Goal: Find specific page/section: Find specific page/section

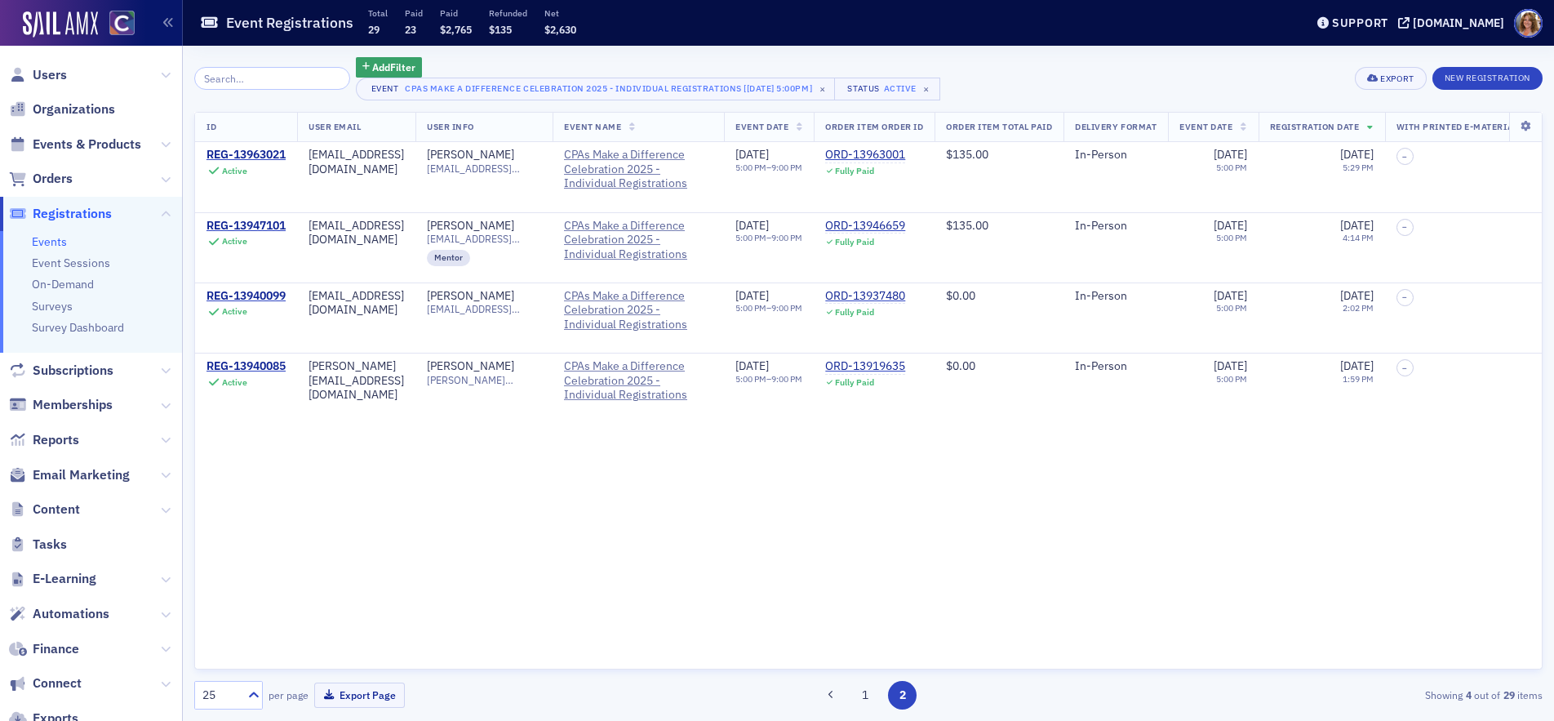
scroll to position [0, 5]
click at [108, 142] on span "Events & Products" at bounding box center [87, 144] width 109 height 18
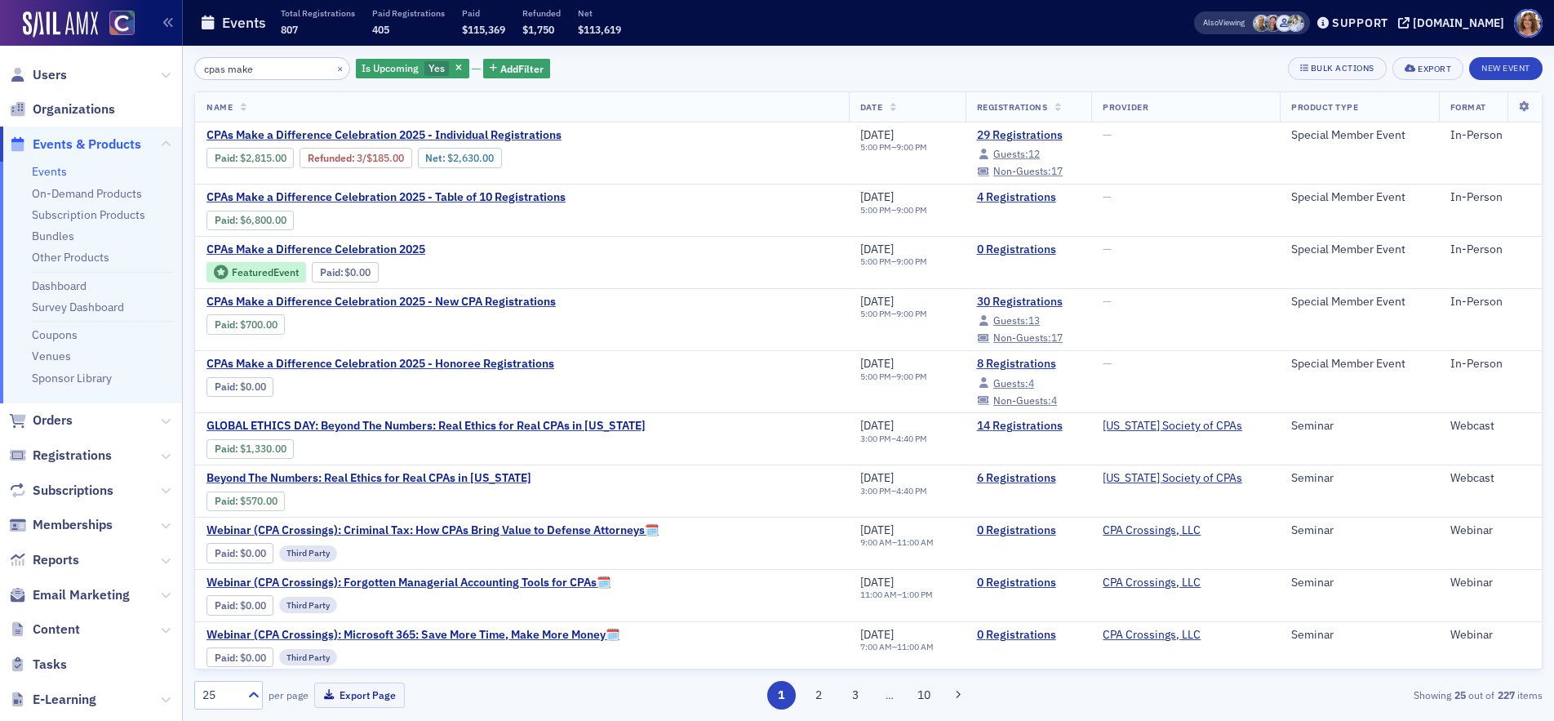
type input "cpas make"
click at [333, 71] on button "×" at bounding box center [340, 67] width 15 height 15
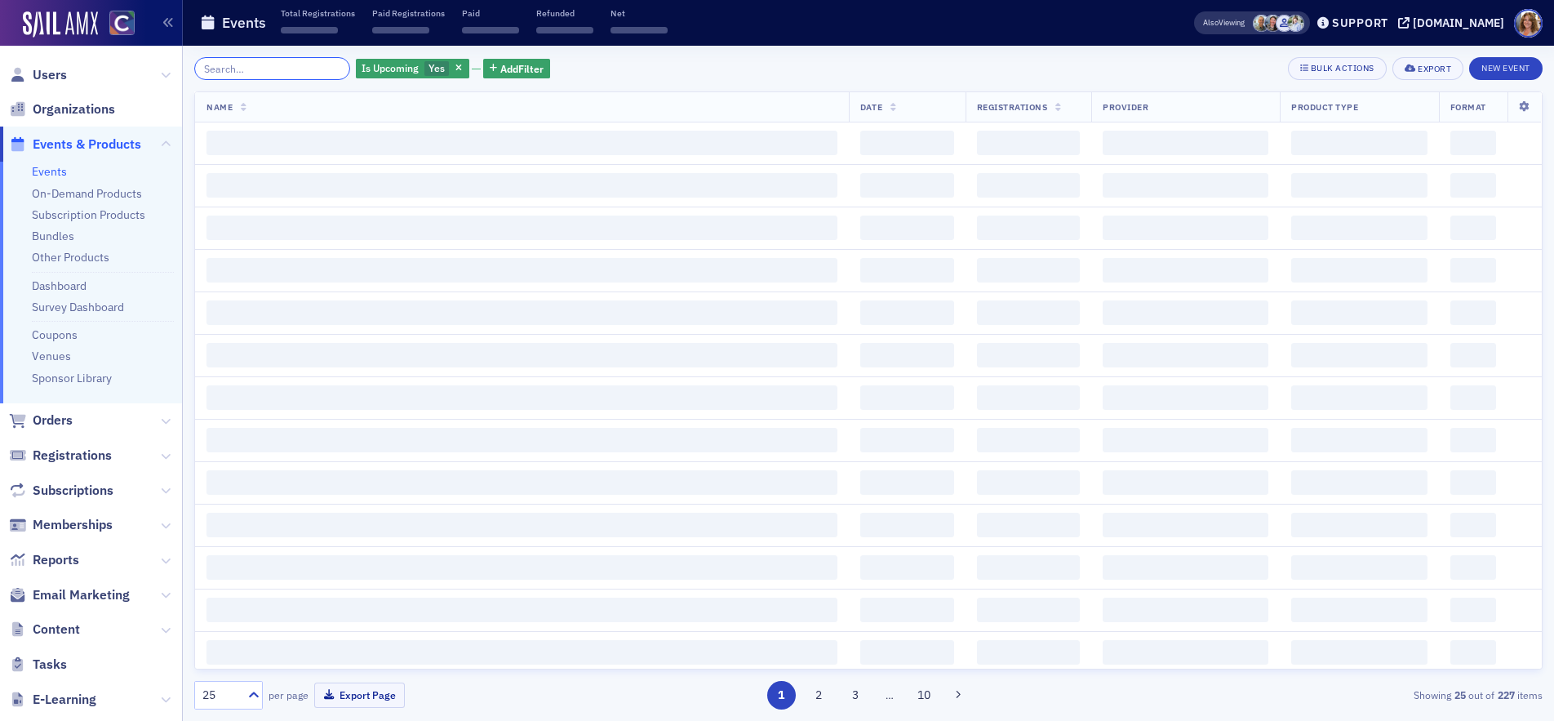
click at [281, 69] on input "search" at bounding box center [272, 68] width 156 height 23
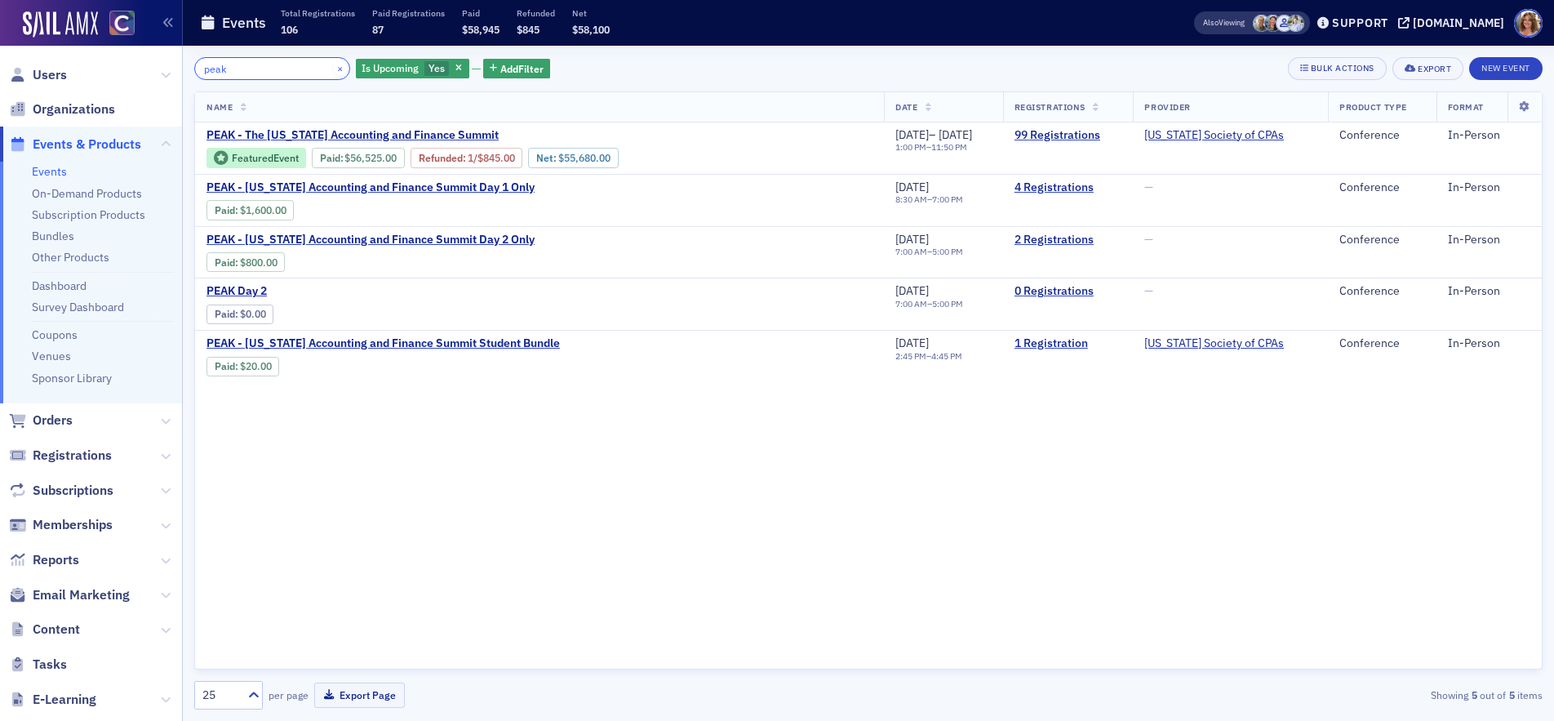
type input "peak"
click at [333, 72] on button "×" at bounding box center [340, 67] width 15 height 15
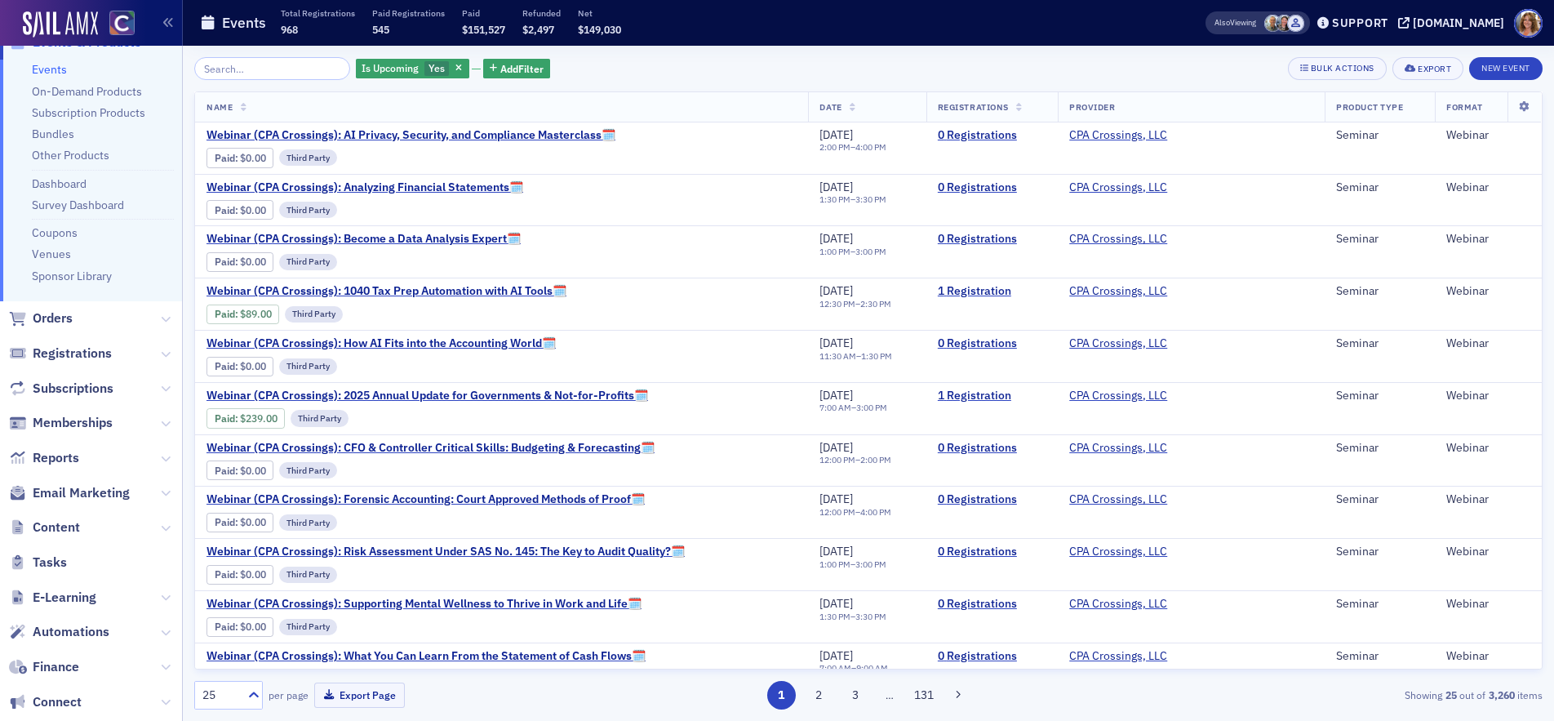
scroll to position [104, 0]
click at [166, 526] on icon at bounding box center [166, 526] width 10 height 10
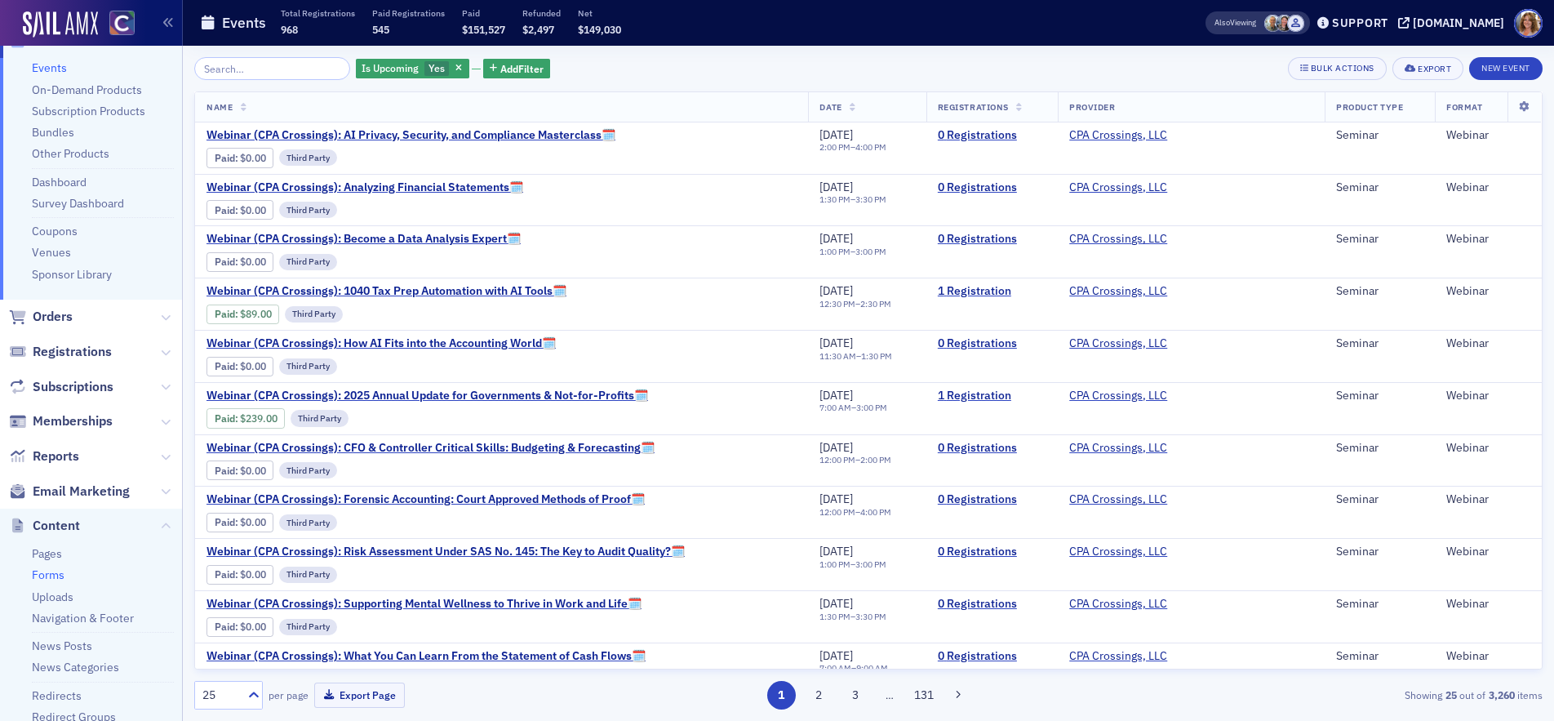
click at [54, 574] on link "Forms" at bounding box center [48, 574] width 33 height 15
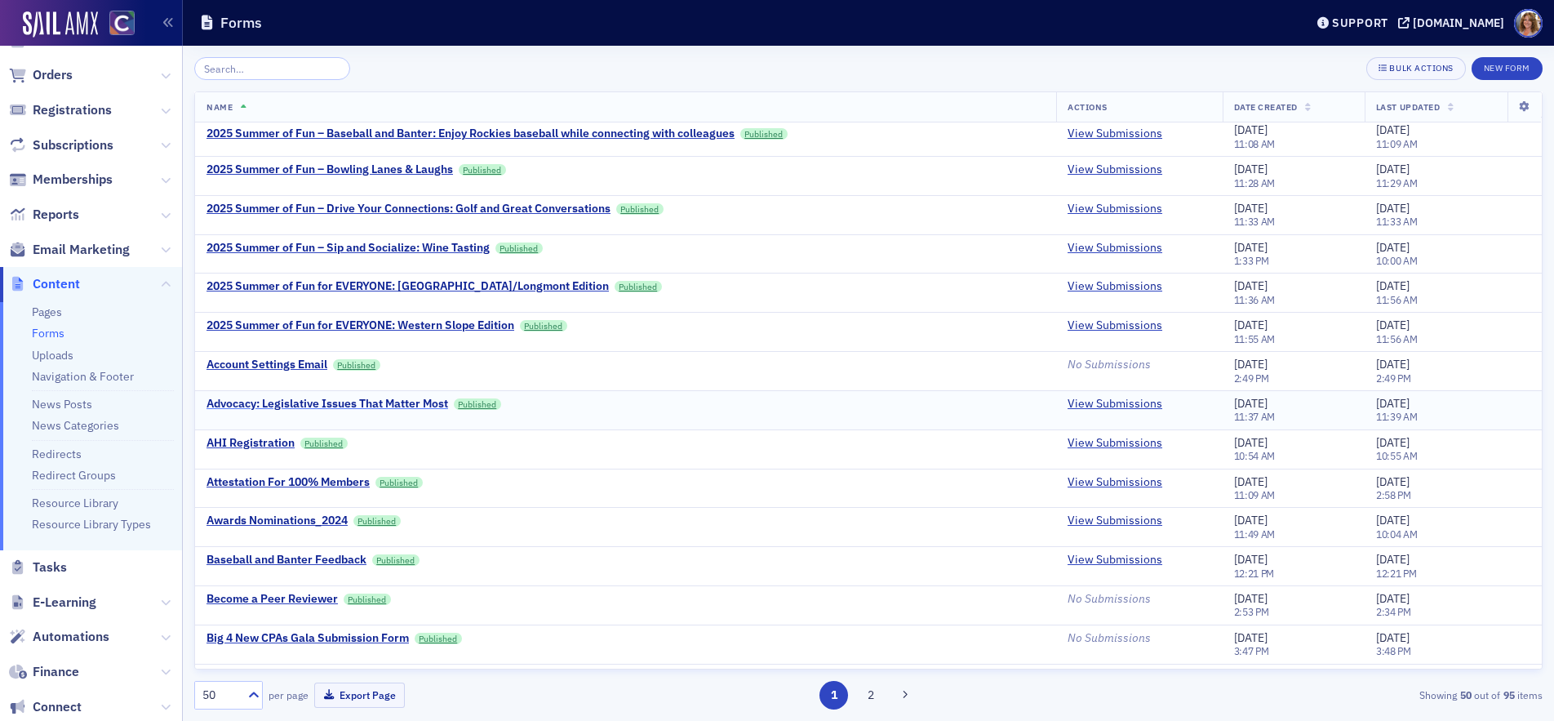
scroll to position [131, 0]
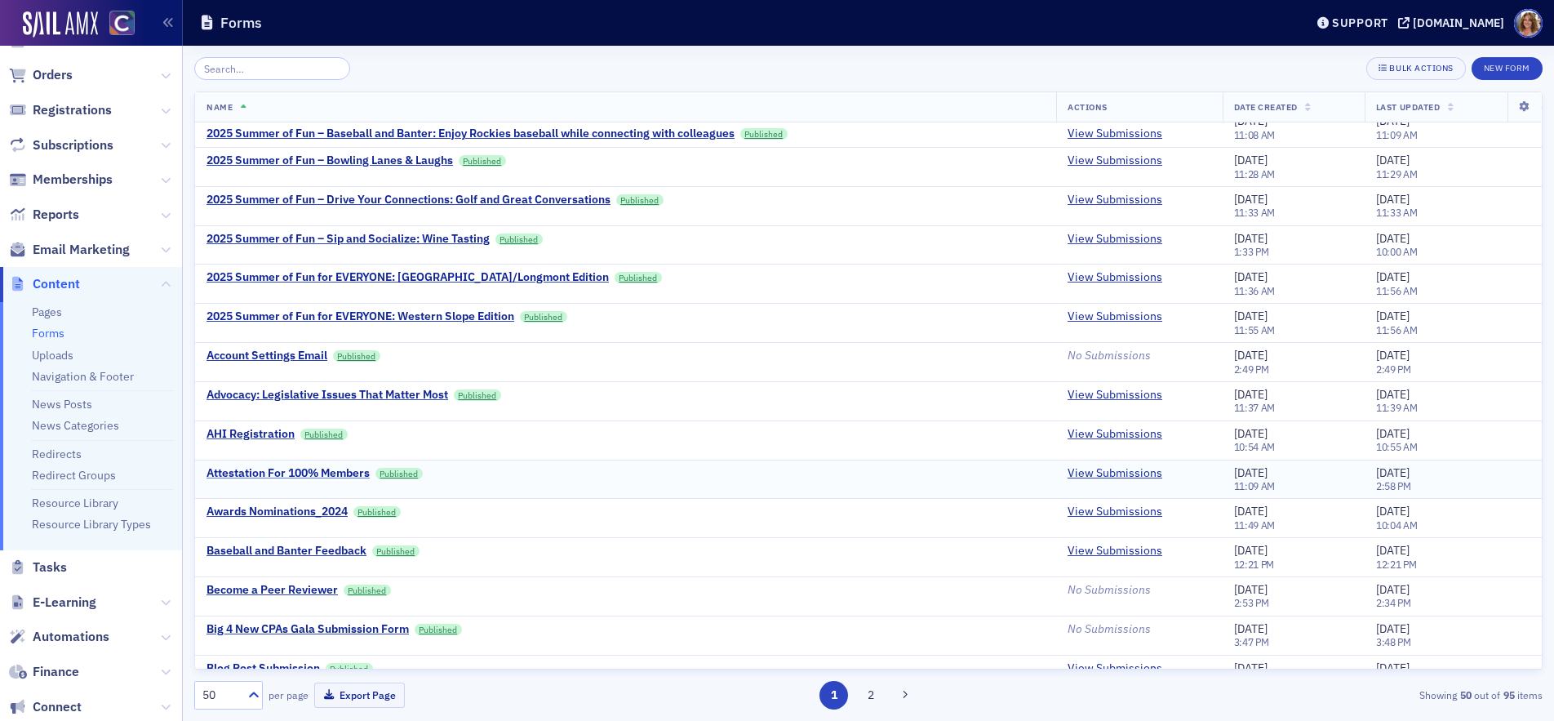
click at [293, 472] on div "Attestation For 100% Members" at bounding box center [287, 473] width 163 height 15
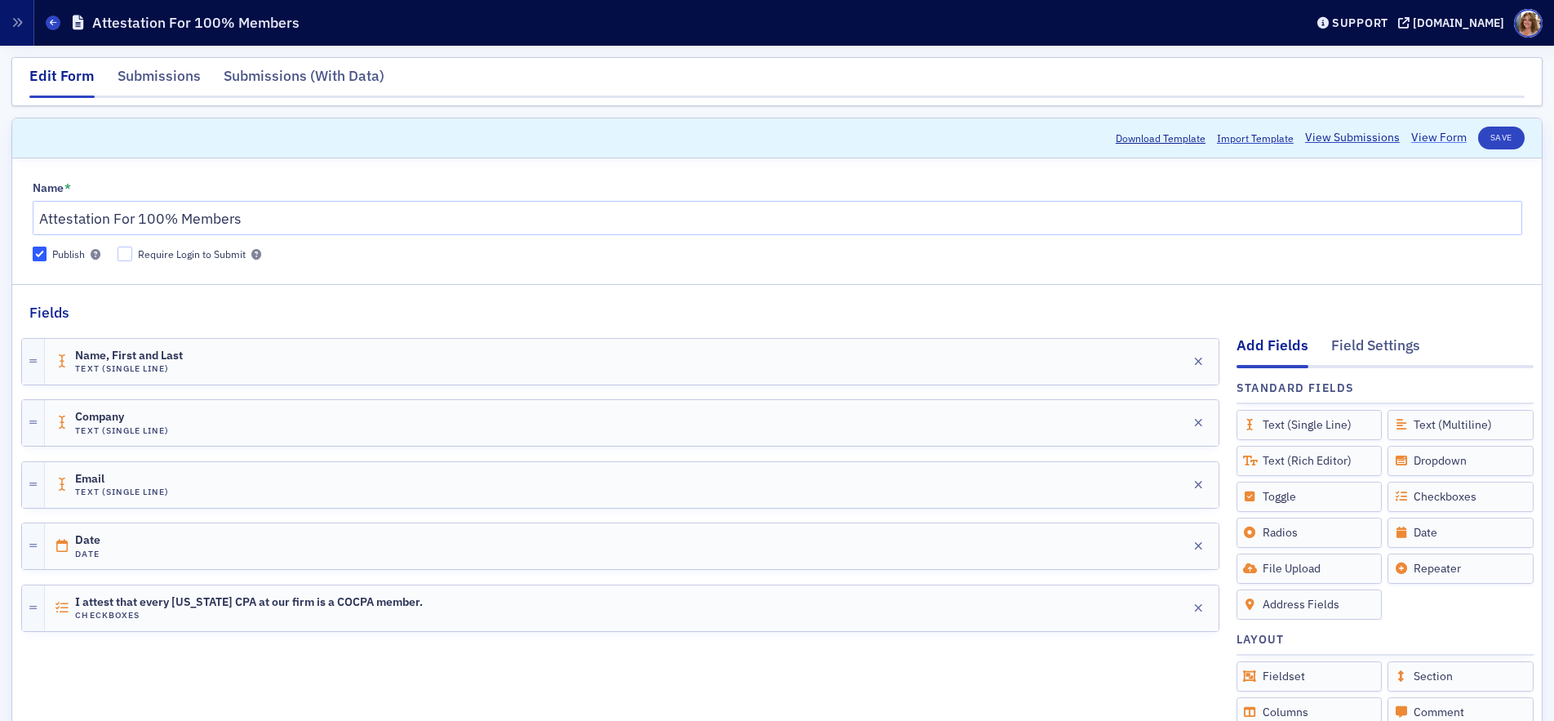
click at [1437, 138] on link "View Form" at bounding box center [1438, 137] width 55 height 17
